Goal: Information Seeking & Learning: Learn about a topic

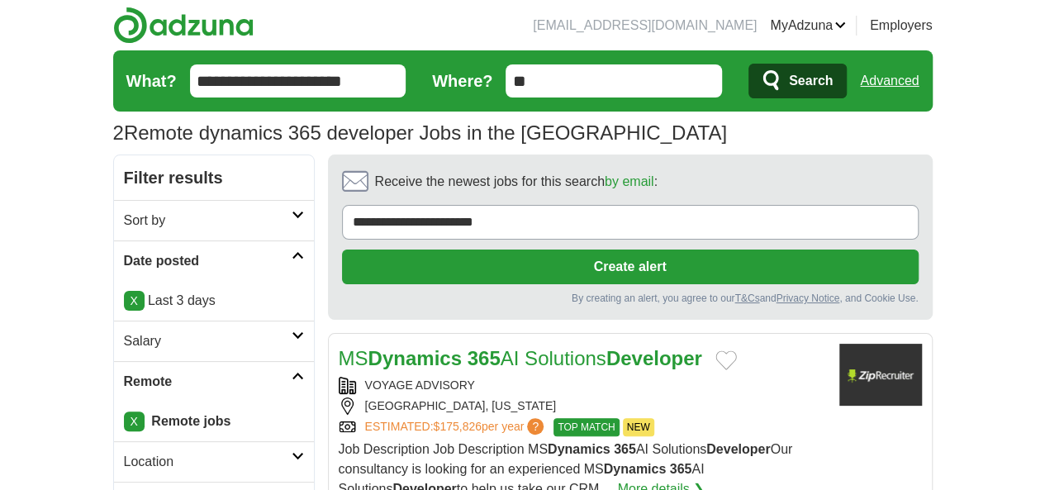
click at [833, 75] on span "Search" at bounding box center [811, 80] width 44 height 33
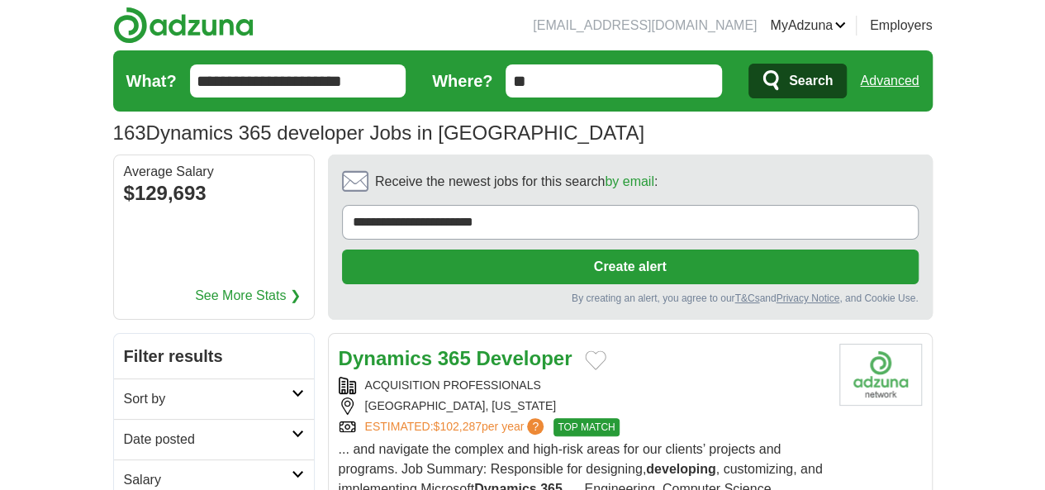
click at [124, 429] on h2 "Date posted" at bounding box center [208, 439] width 168 height 20
click at [124, 469] on link "Last 24 hours" at bounding box center [214, 479] width 180 height 20
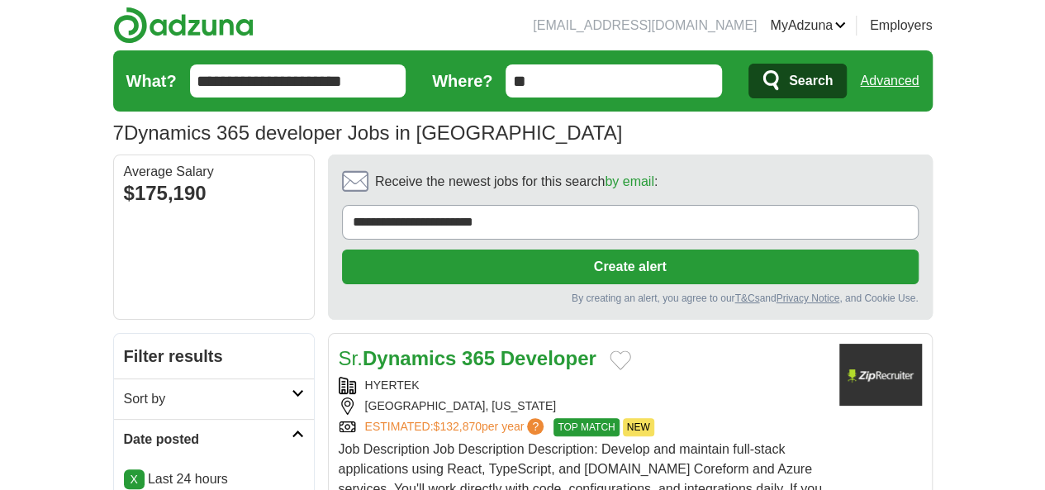
scroll to position [192, 0]
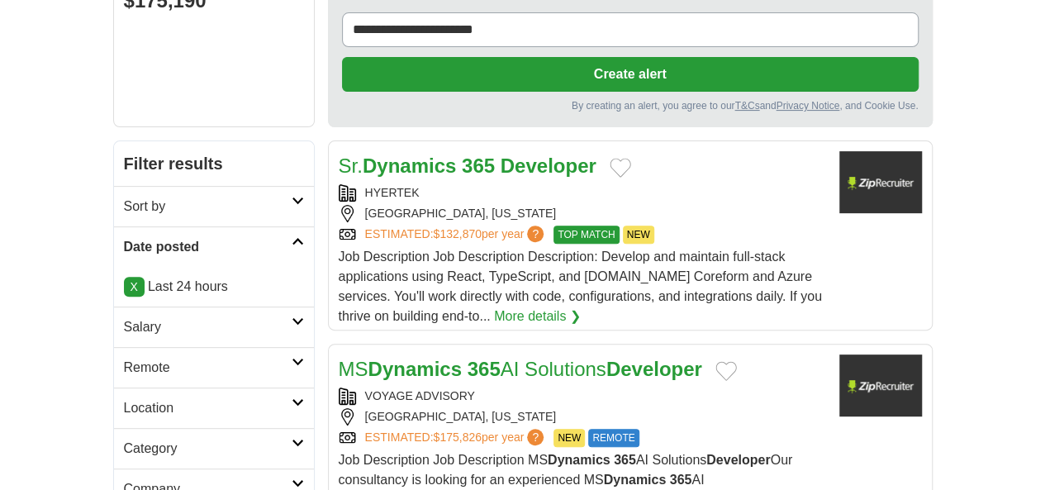
click at [124, 358] on h2 "Remote" at bounding box center [208, 368] width 168 height 20
click at [124, 400] on link "Remote jobs" at bounding box center [161, 407] width 74 height 14
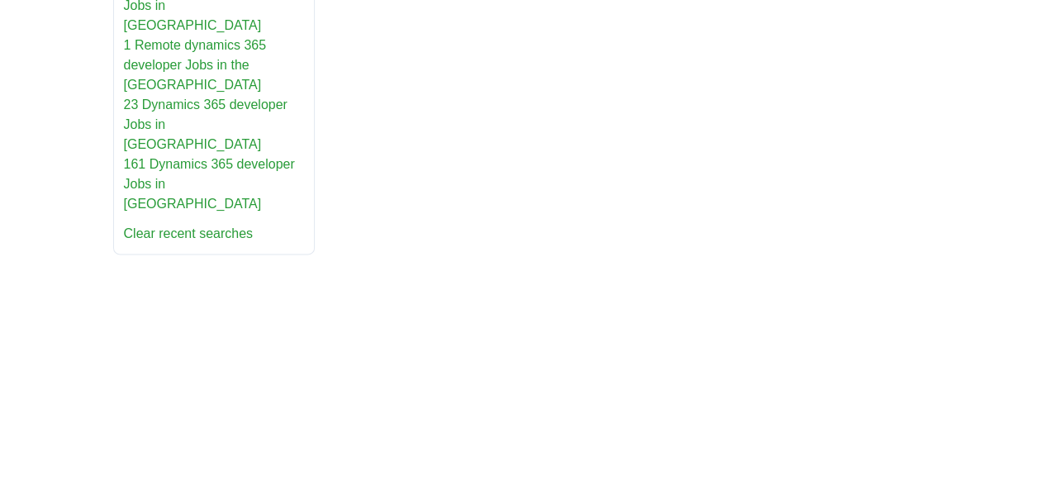
scroll to position [1470, 0]
